Goal: Go to known website: Go to known website

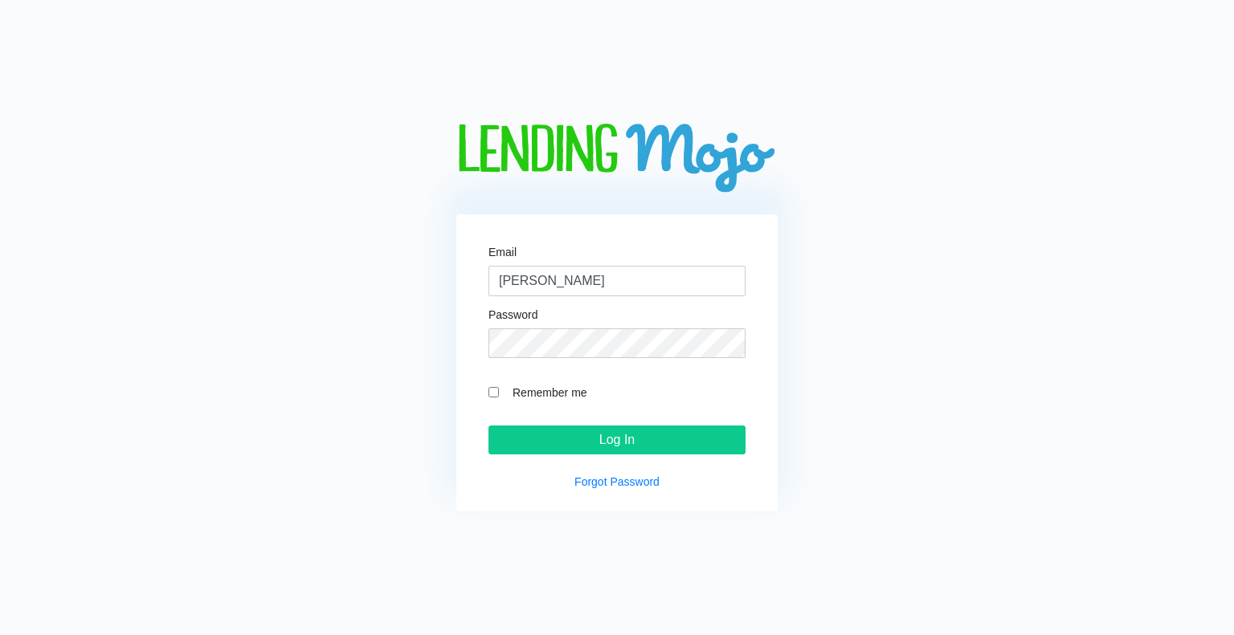
type input "[PERSON_NAME][EMAIL_ADDRESS][DOMAIN_NAME]"
click at [495, 393] on input "Remember me" at bounding box center [493, 392] width 10 height 10
checkbox input "true"
click at [530, 443] on input "Log In" at bounding box center [616, 440] width 257 height 29
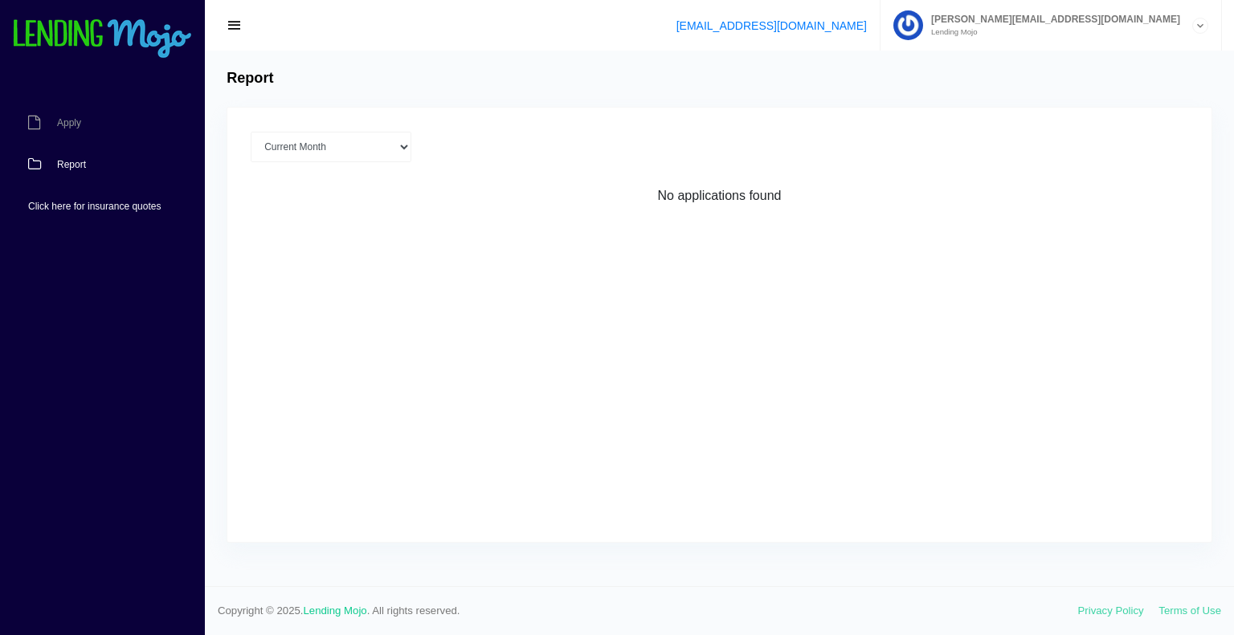
click at [77, 205] on span "Click here for insurance quotes" at bounding box center [94, 207] width 133 height 10
